Goal: Task Accomplishment & Management: Manage account settings

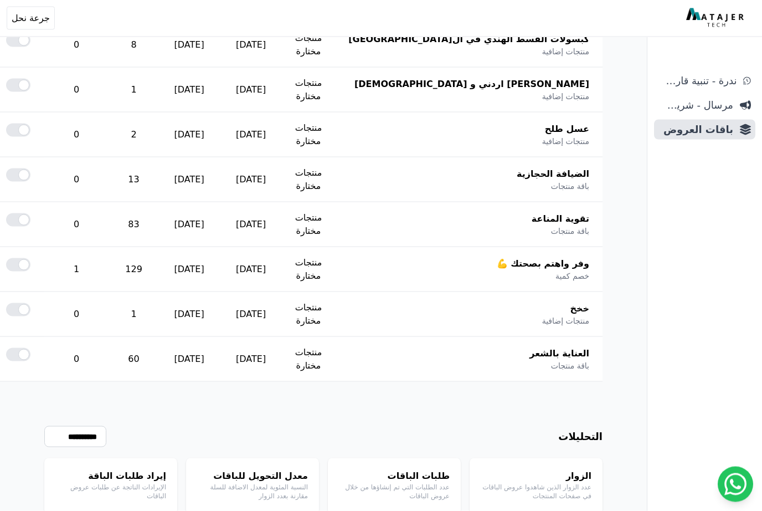
scroll to position [390, 0]
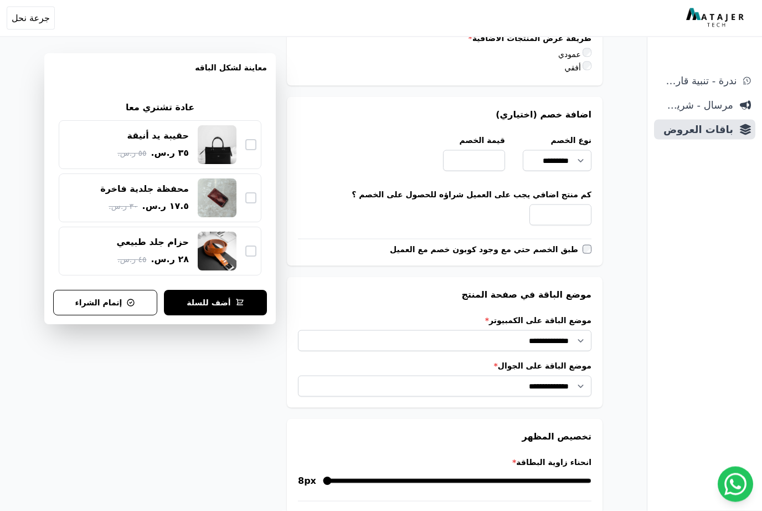
scroll to position [704, 0]
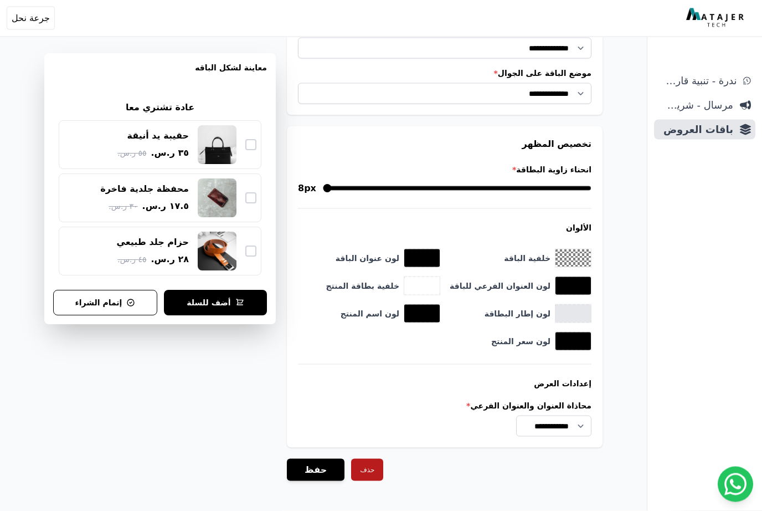
click at [317, 480] on button "حفظ" at bounding box center [316, 470] width 58 height 22
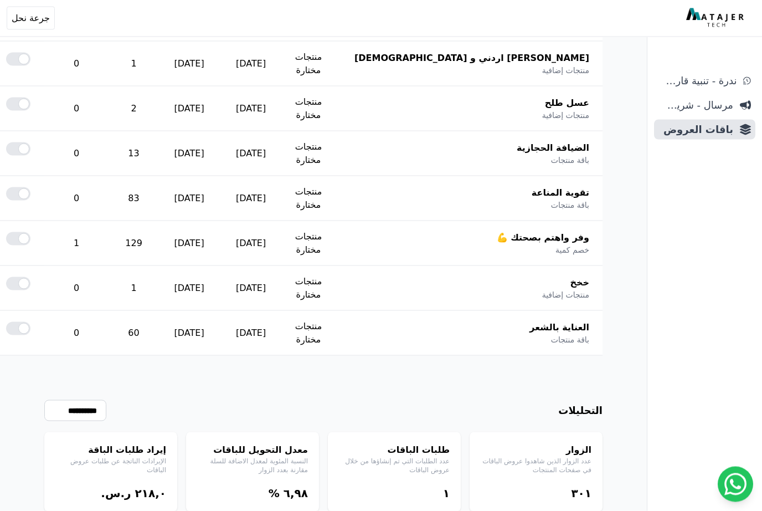
scroll to position [416, 0]
click at [152, 462] on p "الإيرادات الناتجة عن طلبات عروض الباقات" at bounding box center [110, 466] width 111 height 18
click at [433, 467] on p "عدد الطلبات التي تم إنشاؤها من خلال عروض الباقات" at bounding box center [394, 466] width 111 height 18
click at [728, 129] on span "باقات العروض" at bounding box center [696, 130] width 75 height 16
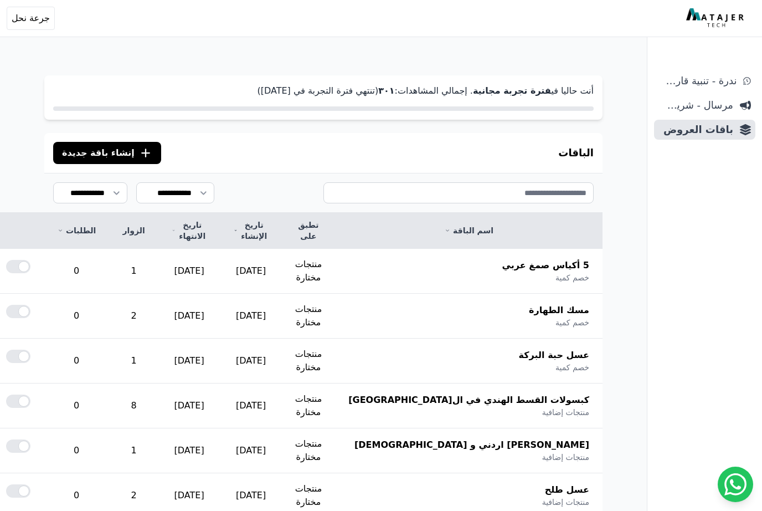
click at [113, 193] on select "**********" at bounding box center [90, 192] width 74 height 21
click at [210, 182] on select "**********" at bounding box center [175, 192] width 78 height 21
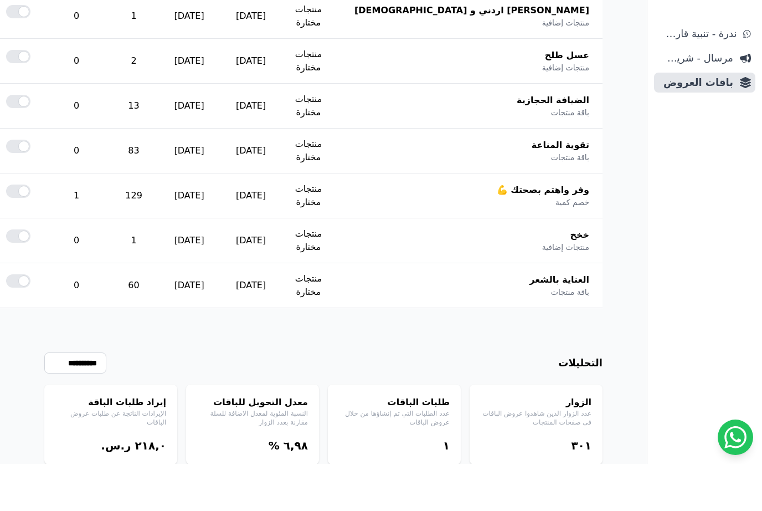
scroll to position [387, 0]
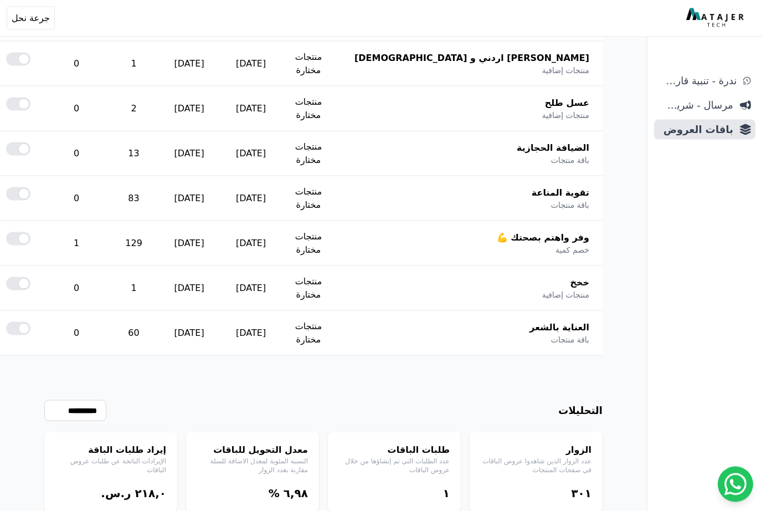
click at [152, 476] on div "إيراد طلبات الباقة الإيرادات الناتجة عن طلبات عروض الباقات ٢١٨,۰ ر.س." at bounding box center [110, 472] width 133 height 80
click at [160, 480] on div "إيراد طلبات الباقة الإيرادات الناتجة عن طلبات عروض الباقات ٢١٨,۰ ر.س." at bounding box center [110, 472] width 133 height 80
click at [156, 492] on bdi "٢١٨,۰" at bounding box center [150, 492] width 31 height 13
